Goal: Find specific page/section: Find specific page/section

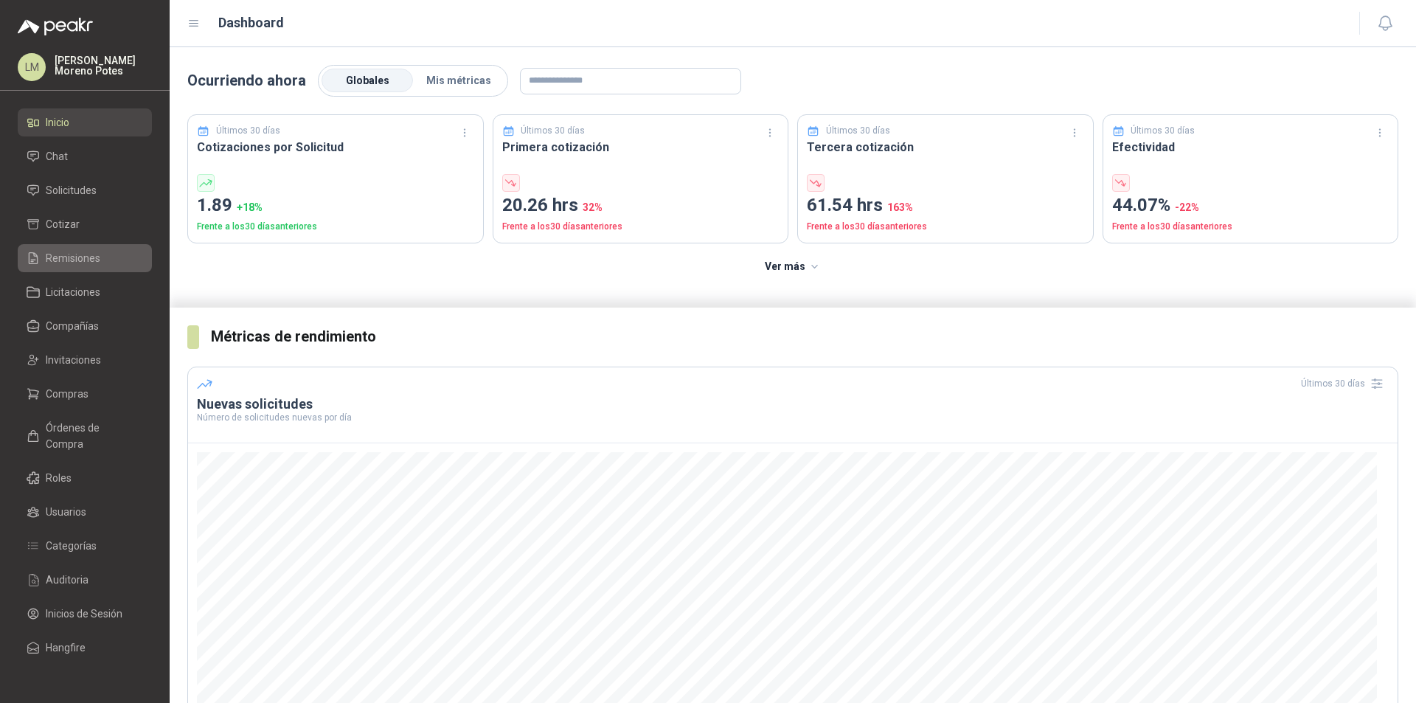
click at [66, 245] on link "Remisiones" at bounding box center [85, 258] width 134 height 28
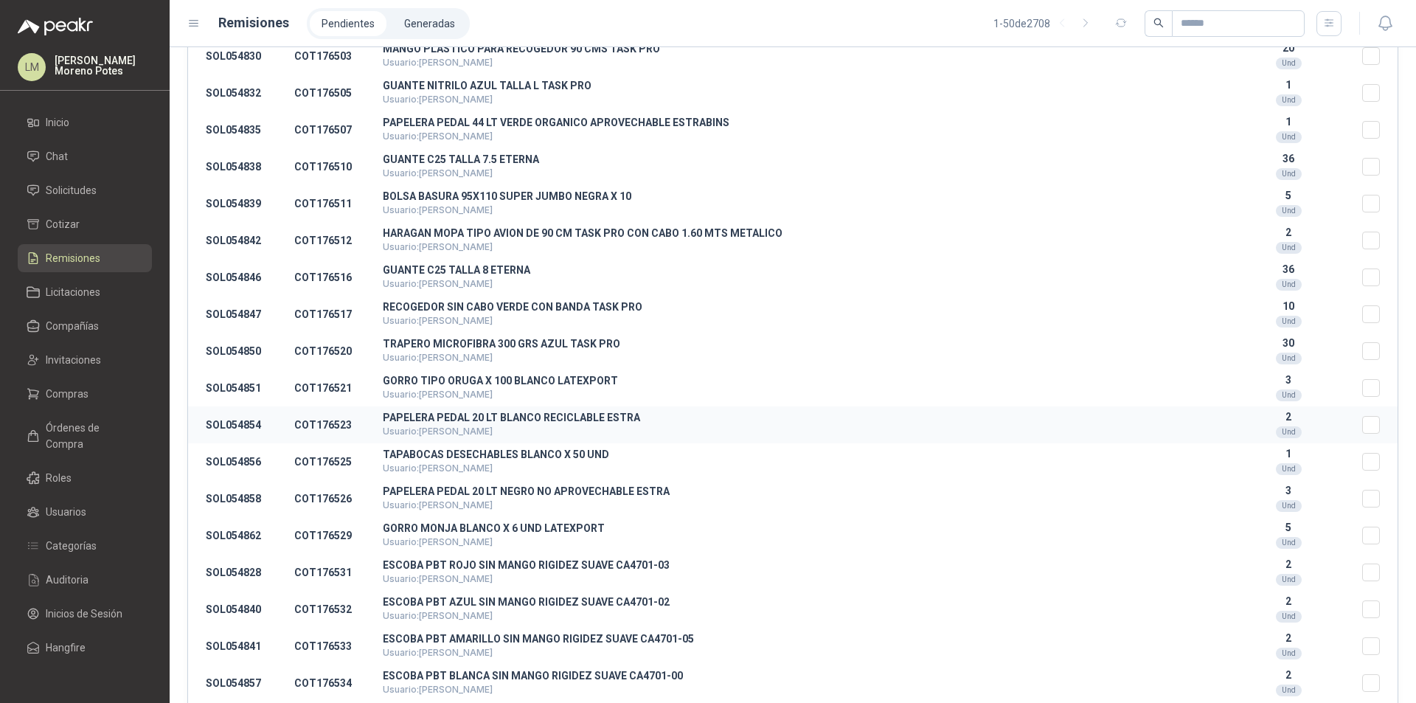
scroll to position [959, 0]
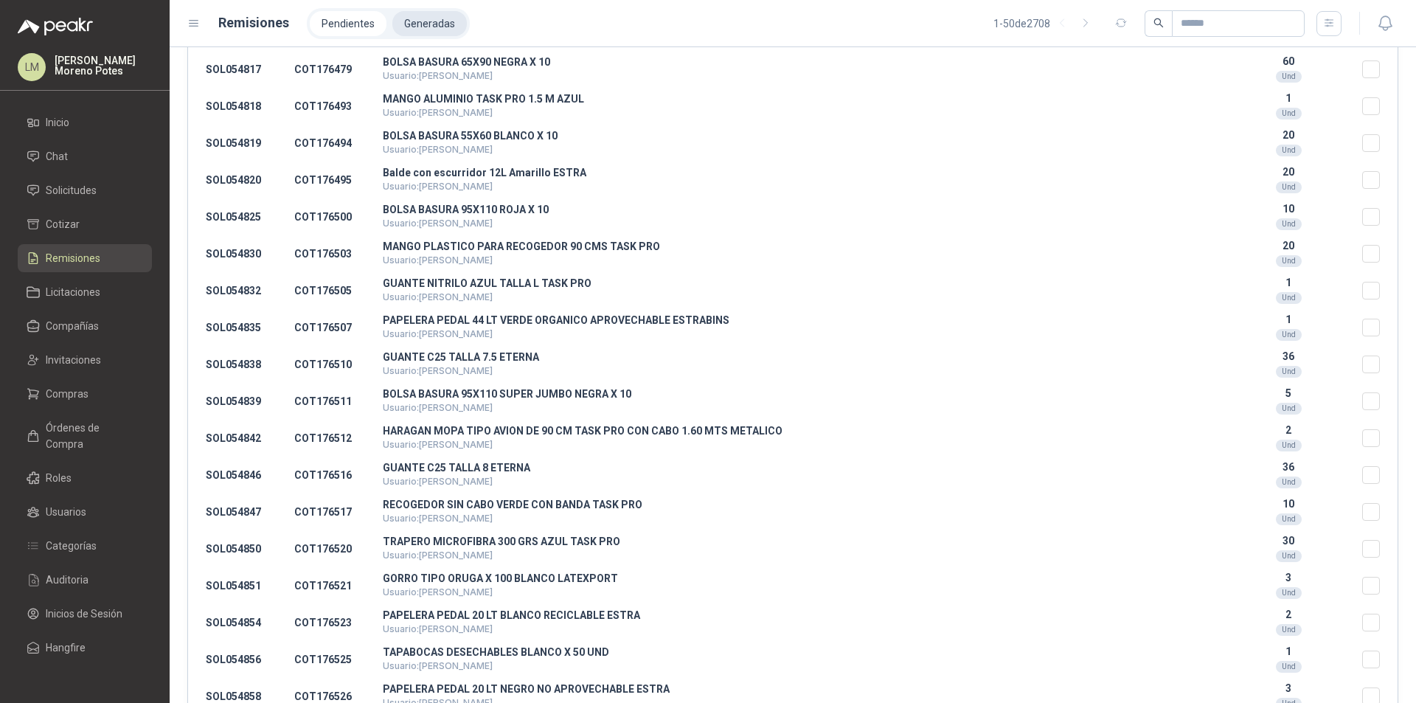
click at [443, 29] on li "Generadas" at bounding box center [429, 23] width 75 height 25
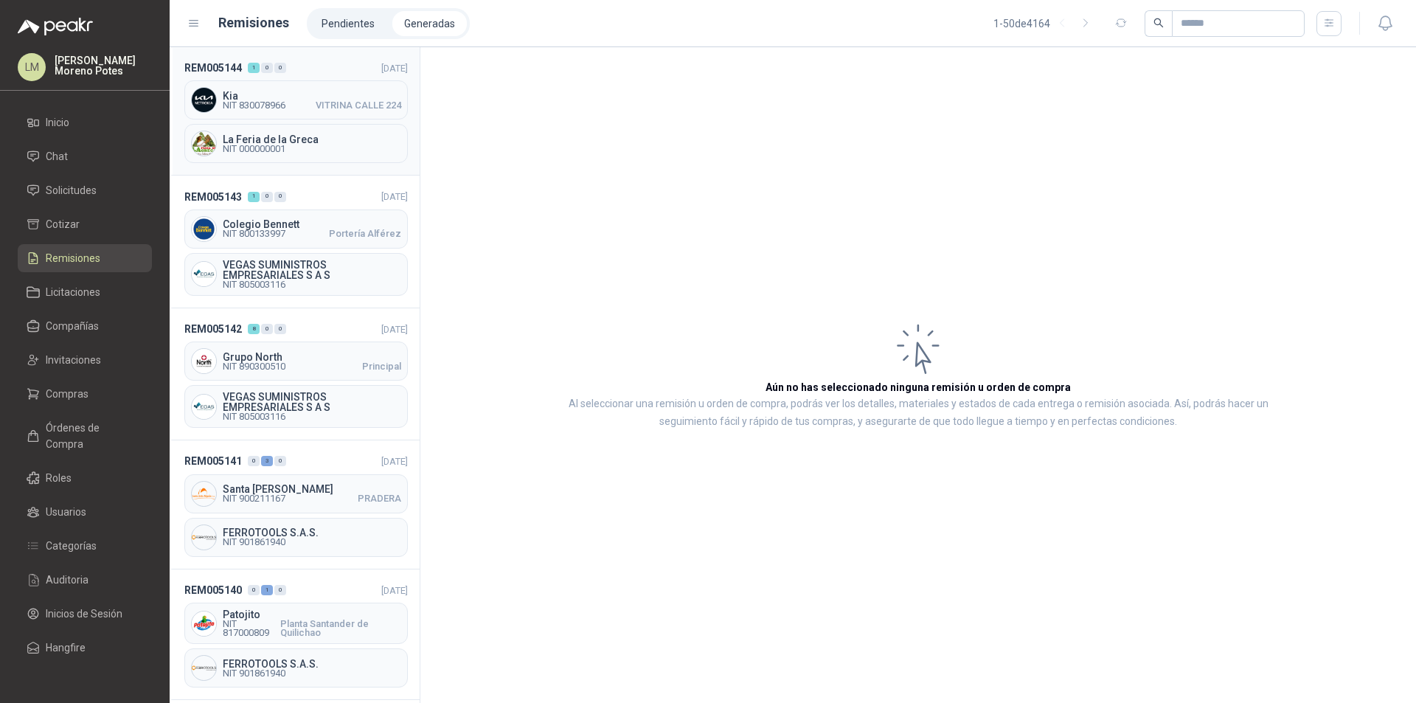
click at [330, 62] on header "REM005144 1 0 0 [DATE]" at bounding box center [296, 68] width 224 height 16
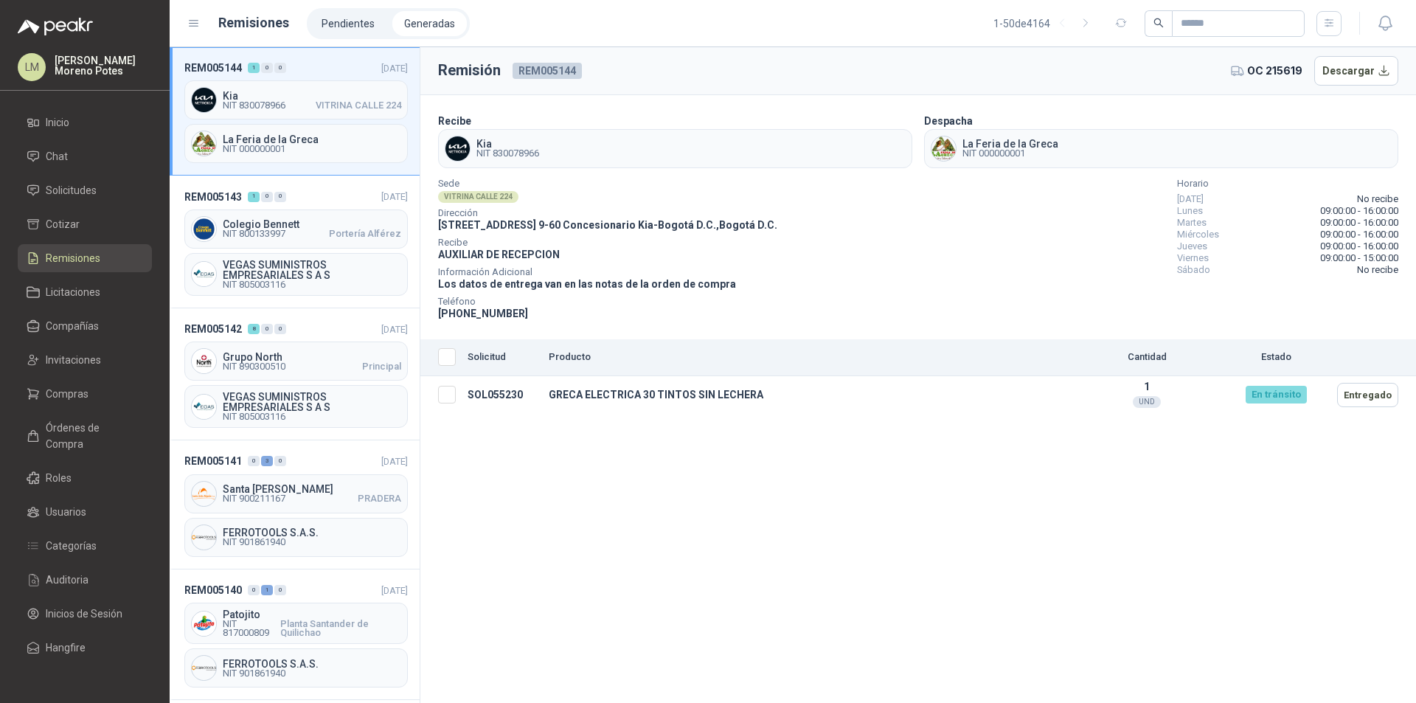
click at [1262, 74] on span "OC 215619" at bounding box center [1274, 71] width 55 height 16
click at [980, 156] on span "NIT 000000001" at bounding box center [1011, 153] width 96 height 9
click at [1332, 25] on icon "button" at bounding box center [1329, 23] width 13 height 13
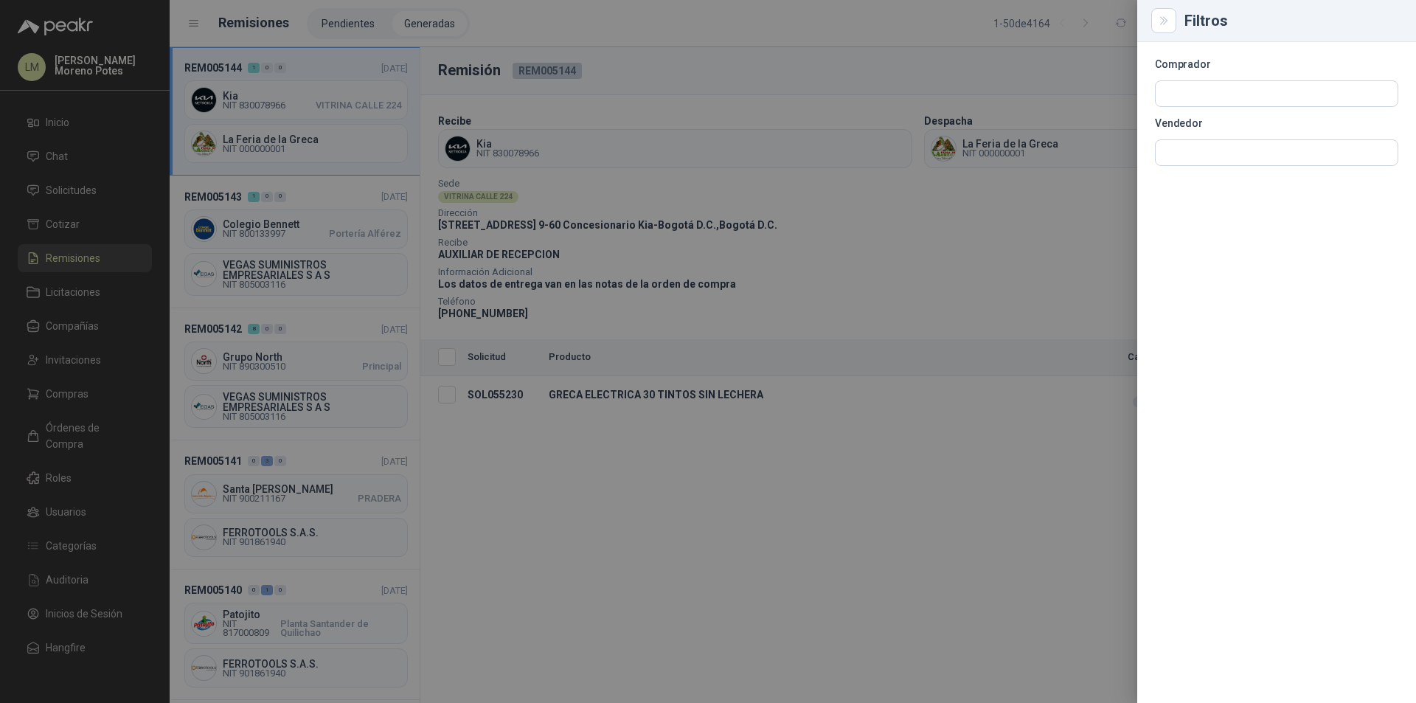
click at [1104, 261] on div at bounding box center [708, 351] width 1416 height 703
